Goal: Find specific page/section: Find specific page/section

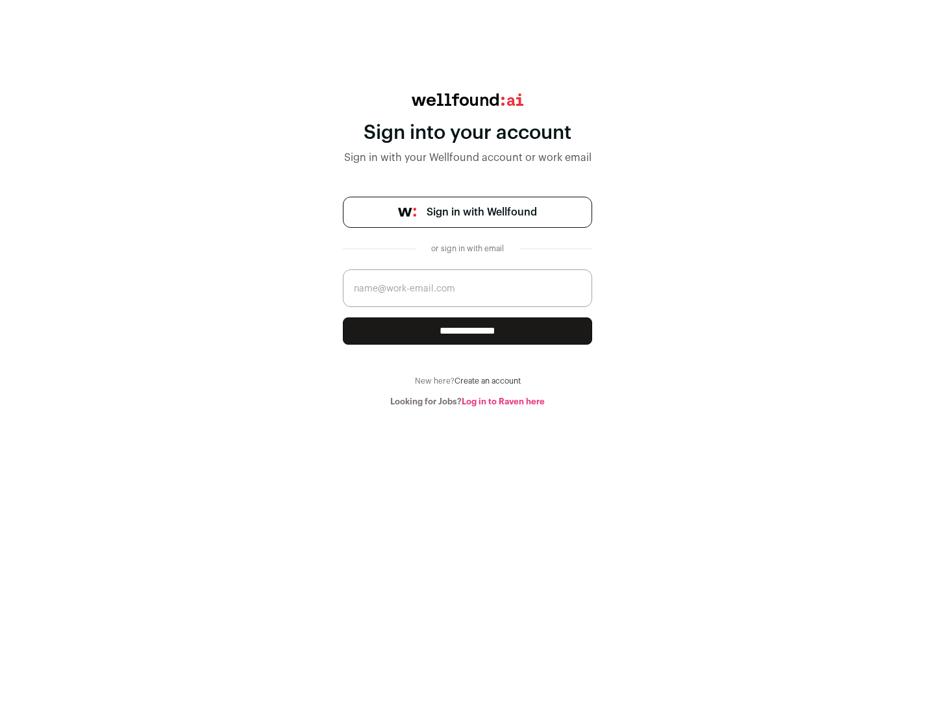
click at [481, 212] on span "Sign in with Wellfound" at bounding box center [482, 213] width 110 height 16
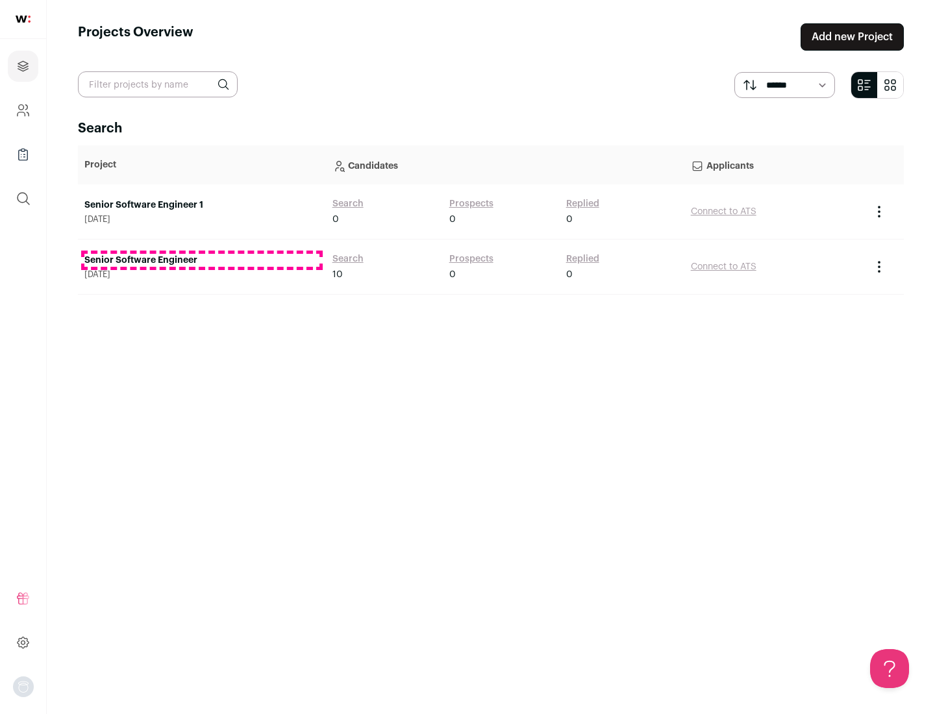
click at [201, 260] on link "Senior Software Engineer" at bounding box center [201, 260] width 235 height 13
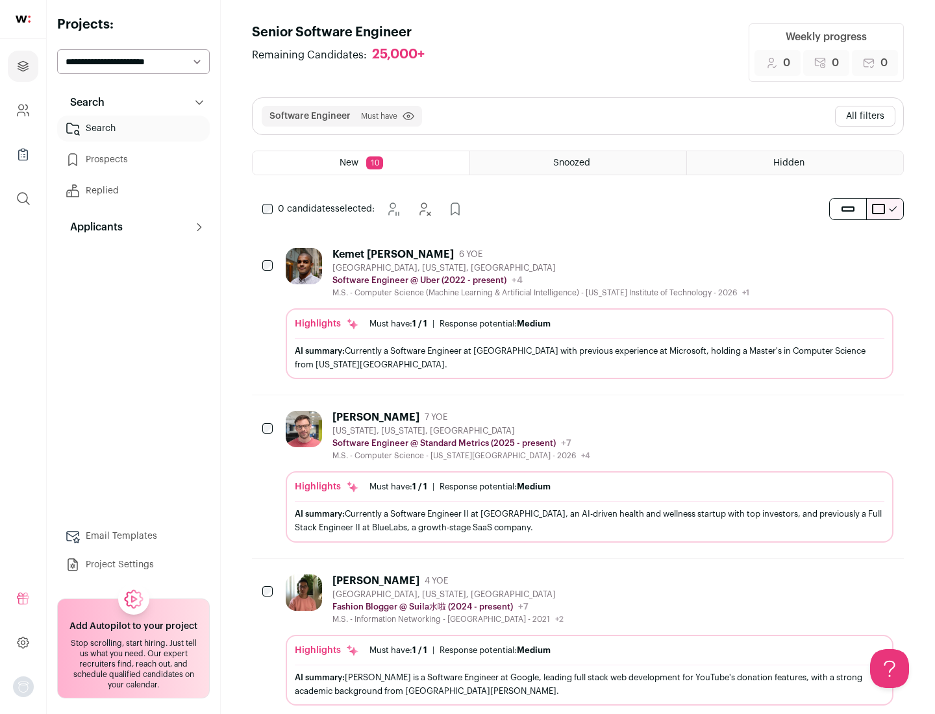
click at [578, 314] on div "Highlights Must have: 1 / 1 How many must haves have been fulfilled? | Response…" at bounding box center [590, 343] width 608 height 71
